Goal: Find specific page/section: Find specific page/section

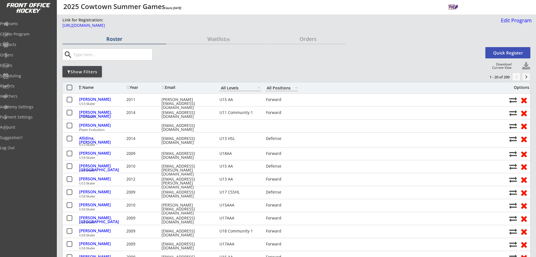
select select ""All Levels""
select select ""All Positions""
click at [530, 78] on button "keyboard_arrow_right" at bounding box center [526, 76] width 8 height 8
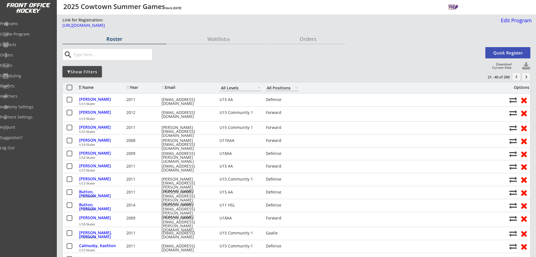
click at [527, 73] on button "keyboard_arrow_right" at bounding box center [526, 76] width 8 height 8
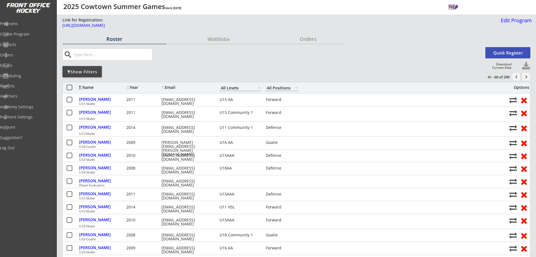
click at [524, 80] on button "keyboard_arrow_right" at bounding box center [526, 76] width 8 height 8
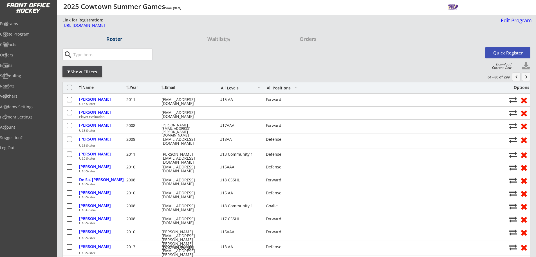
click at [527, 78] on button "keyboard_arrow_right" at bounding box center [526, 76] width 8 height 8
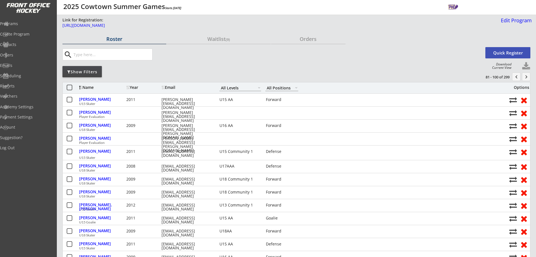
click at [526, 79] on button "keyboard_arrow_right" at bounding box center [526, 76] width 8 height 8
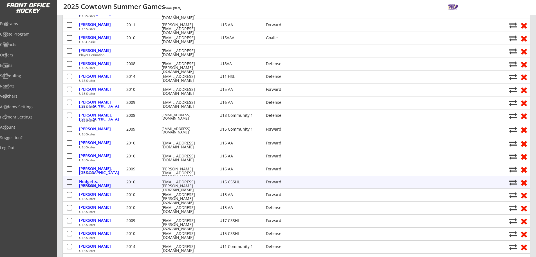
scroll to position [56, 0]
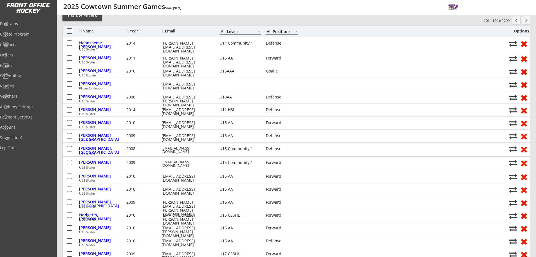
click at [523, 24] on button "keyboard_arrow_right" at bounding box center [526, 20] width 8 height 8
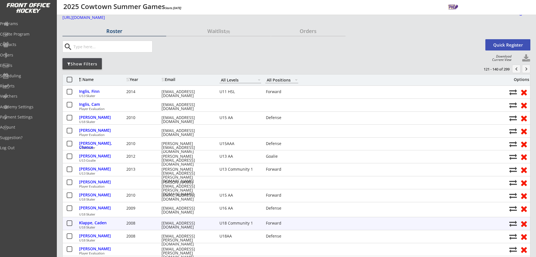
scroll to position [0, 0]
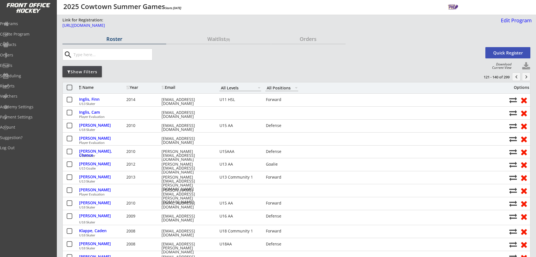
click at [524, 73] on button "keyboard_arrow_right" at bounding box center [526, 76] width 8 height 8
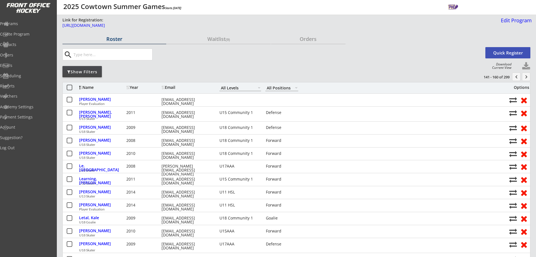
click at [523, 74] on button "keyboard_arrow_right" at bounding box center [526, 76] width 8 height 8
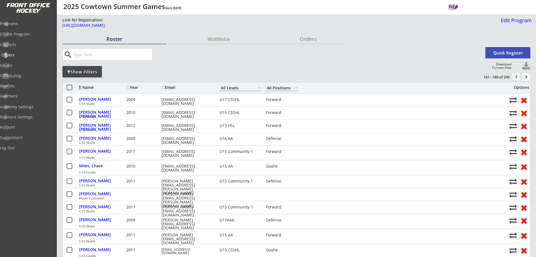
click at [28, 54] on div "Orders" at bounding box center [26, 55] width 51 height 4
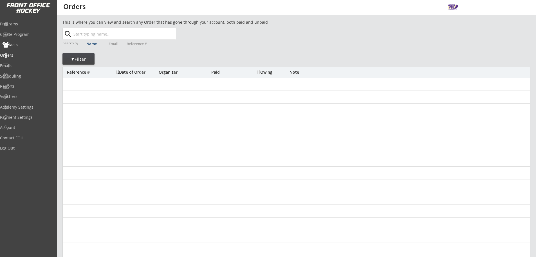
click at [17, 45] on div "Contacts" at bounding box center [26, 45] width 51 height 4
select select ""Players""
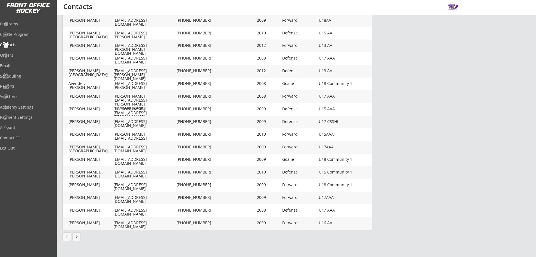
click at [79, 237] on button "keyboard_arrow_right" at bounding box center [76, 236] width 8 height 8
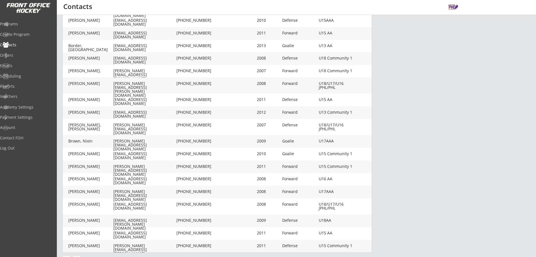
scroll to position [112, 0]
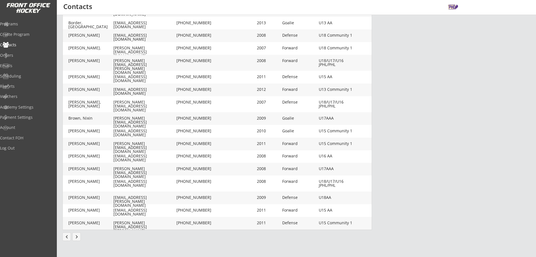
click at [75, 235] on button "keyboard_arrow_right" at bounding box center [76, 236] width 8 height 8
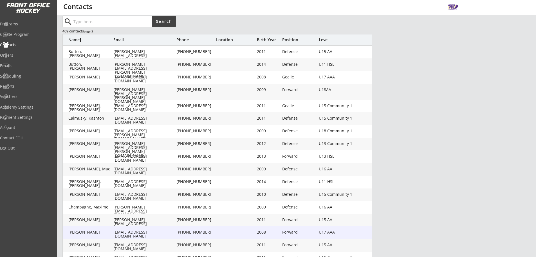
scroll to position [105, 0]
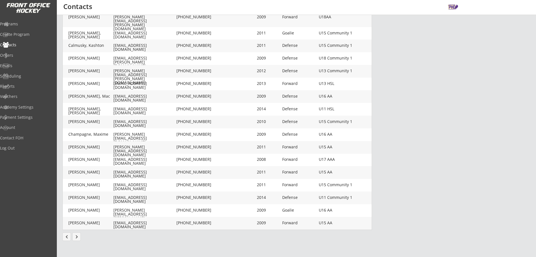
click at [74, 233] on button "keyboard_arrow_right" at bounding box center [76, 236] width 8 height 8
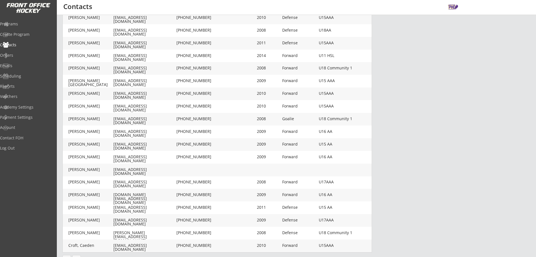
scroll to position [88, 0]
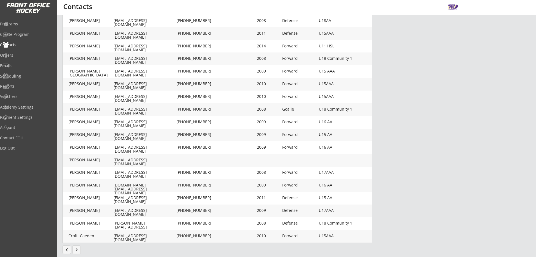
click at [76, 249] on button "keyboard_arrow_right" at bounding box center [76, 249] width 8 height 8
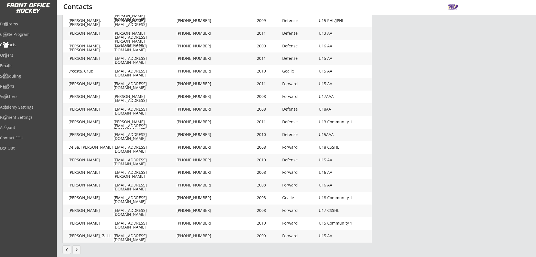
scroll to position [101, 0]
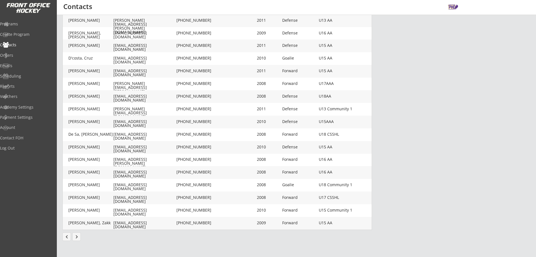
click at [79, 235] on button "keyboard_arrow_right" at bounding box center [76, 236] width 8 height 8
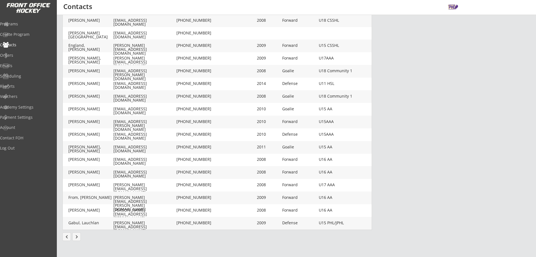
click at [80, 234] on button "keyboard_arrow_right" at bounding box center [76, 236] width 8 height 8
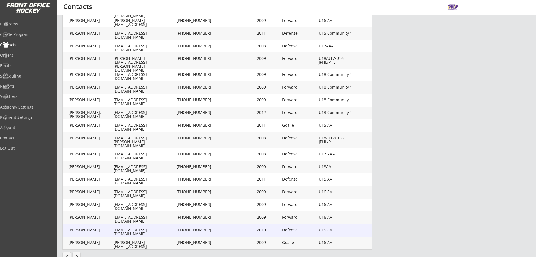
scroll to position [108, 0]
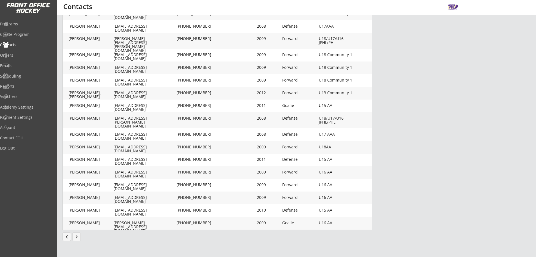
click at [78, 235] on button "keyboard_arrow_right" at bounding box center [76, 236] width 8 height 8
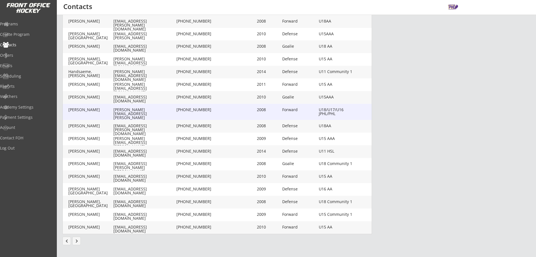
scroll to position [105, 0]
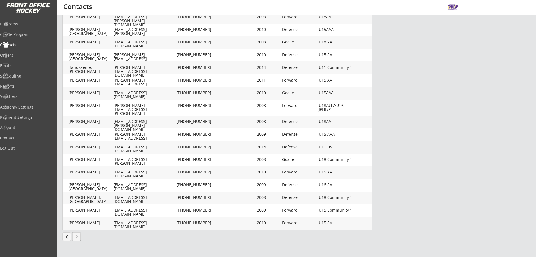
click at [80, 237] on button "keyboard_arrow_right" at bounding box center [76, 236] width 8 height 8
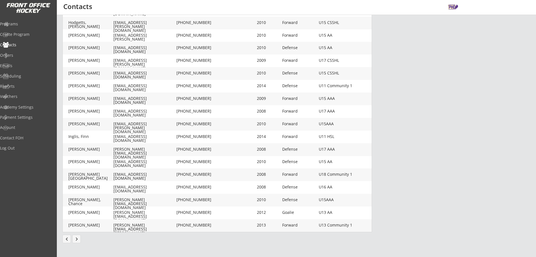
scroll to position [101, 0]
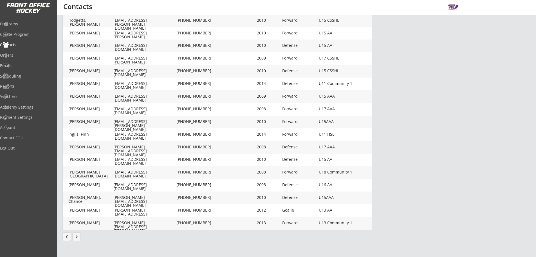
click at [75, 237] on button "keyboard_arrow_right" at bounding box center [76, 236] width 8 height 8
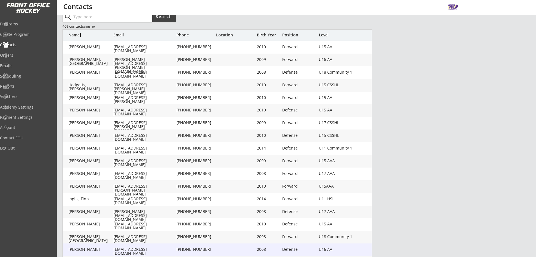
scroll to position [32, 0]
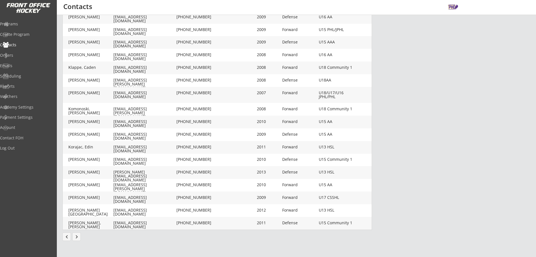
click at [75, 239] on button "keyboard_arrow_right" at bounding box center [76, 236] width 8 height 8
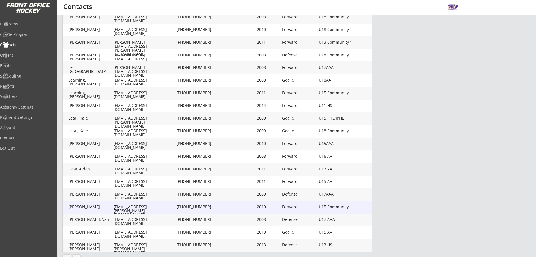
scroll to position [88, 0]
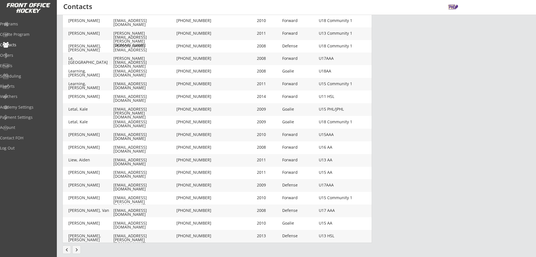
click at [80, 250] on button "keyboard_arrow_right" at bounding box center [76, 249] width 8 height 8
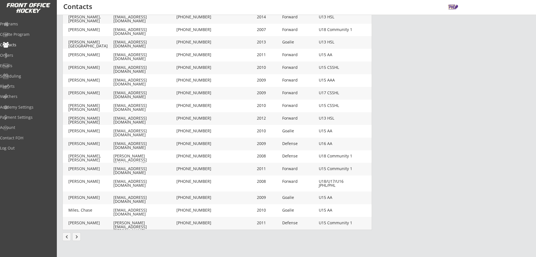
click at [79, 235] on button "keyboard_arrow_right" at bounding box center [76, 236] width 8 height 8
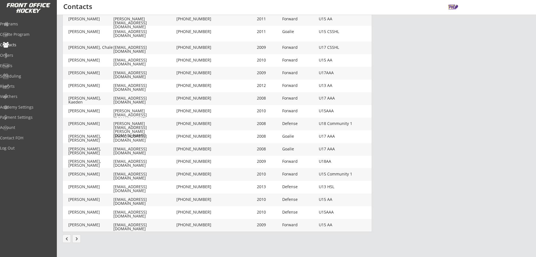
scroll to position [105, 0]
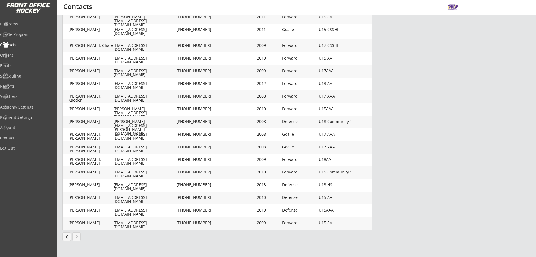
click at [78, 235] on button "keyboard_arrow_right" at bounding box center [76, 236] width 8 height 8
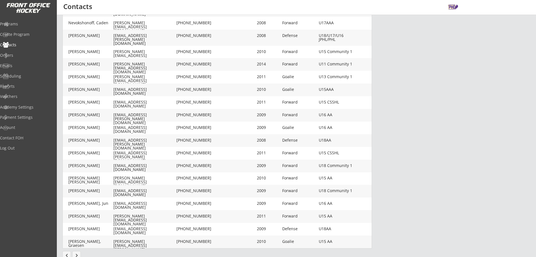
scroll to position [88, 0]
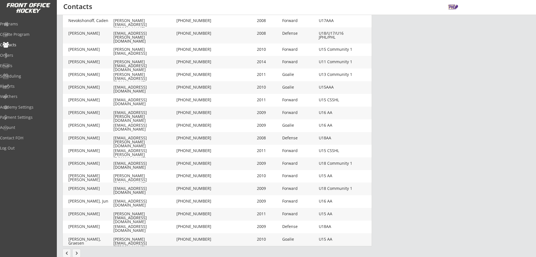
click at [78, 250] on button "keyboard_arrow_right" at bounding box center [76, 252] width 8 height 8
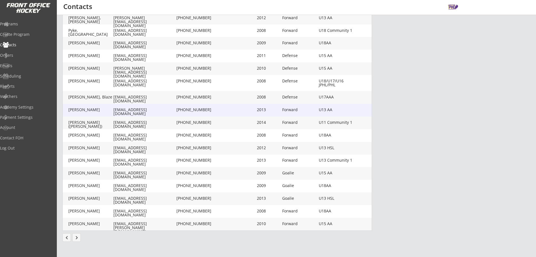
scroll to position [105, 0]
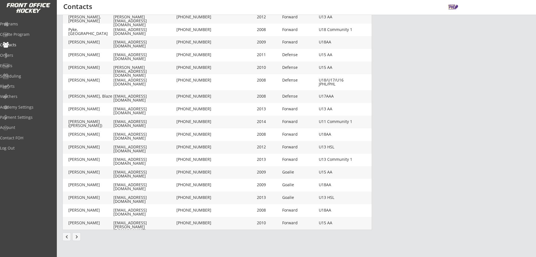
click at [78, 233] on button "keyboard_arrow_right" at bounding box center [76, 236] width 8 height 8
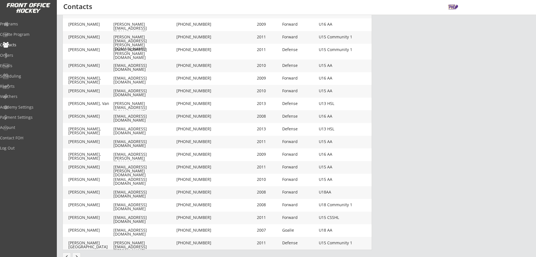
scroll to position [88, 0]
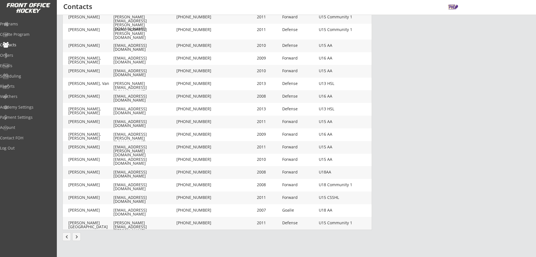
click at [77, 238] on button "keyboard_arrow_right" at bounding box center [76, 236] width 8 height 8
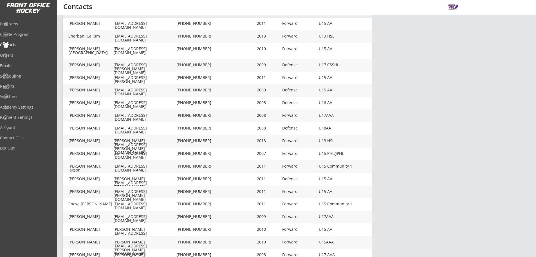
scroll to position [105, 0]
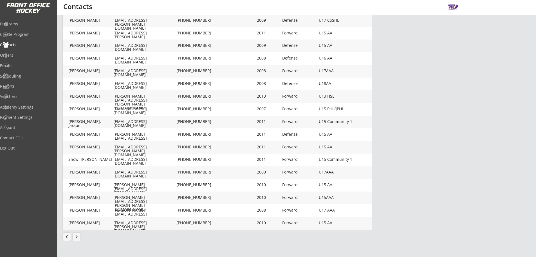
click at [78, 235] on button "keyboard_arrow_right" at bounding box center [76, 236] width 8 height 8
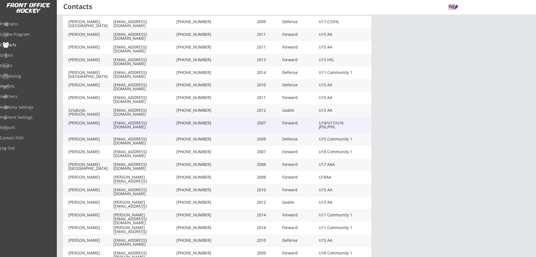
scroll to position [88, 0]
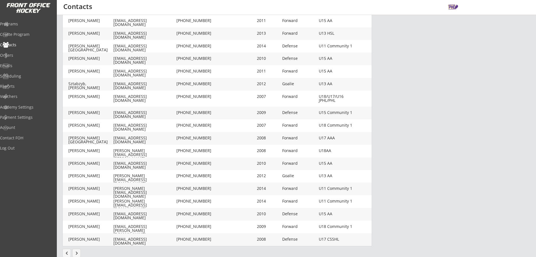
click at [76, 252] on button "keyboard_arrow_right" at bounding box center [76, 252] width 8 height 8
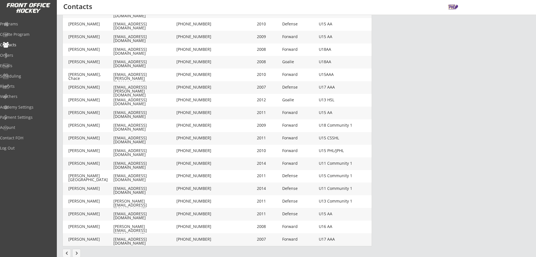
click at [80, 250] on button "keyboard_arrow_right" at bounding box center [76, 252] width 8 height 8
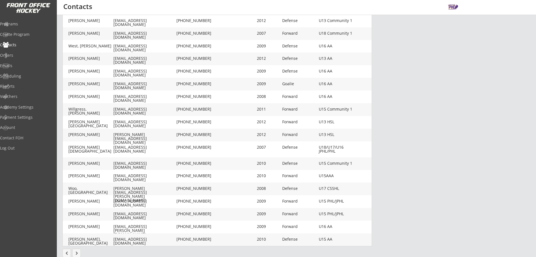
click at [77, 253] on button "keyboard_arrow_right" at bounding box center [76, 252] width 8 height 8
